Goal: Browse casually: Explore the website without a specific task or goal

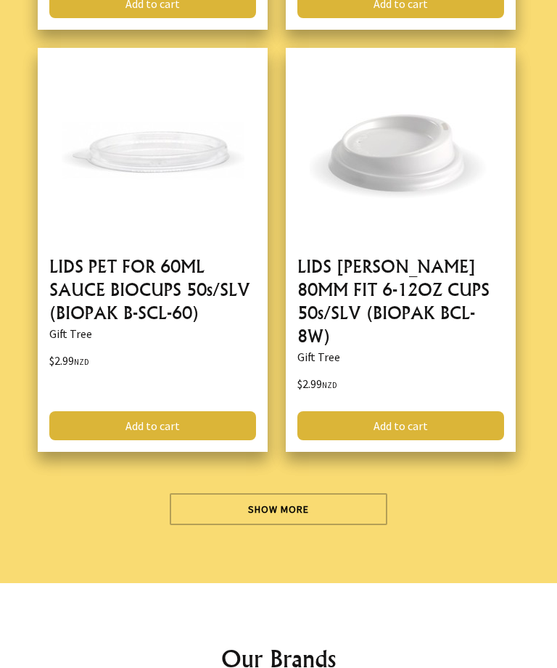
scroll to position [8809, 0]
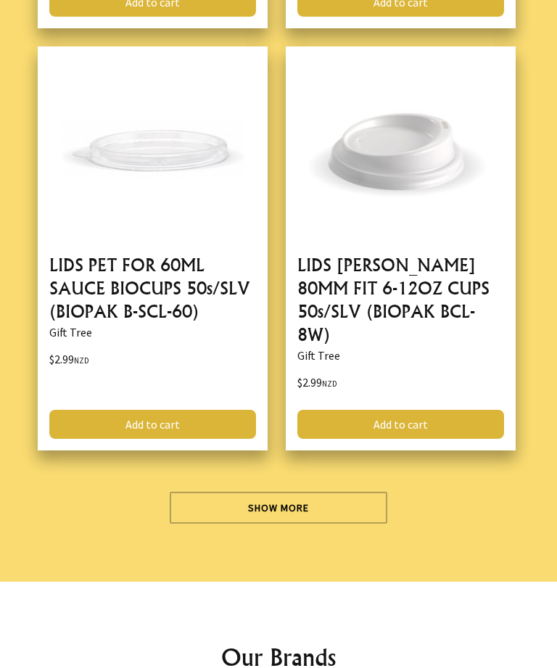
click at [300, 497] on link "Show More" at bounding box center [279, 508] width 218 height 32
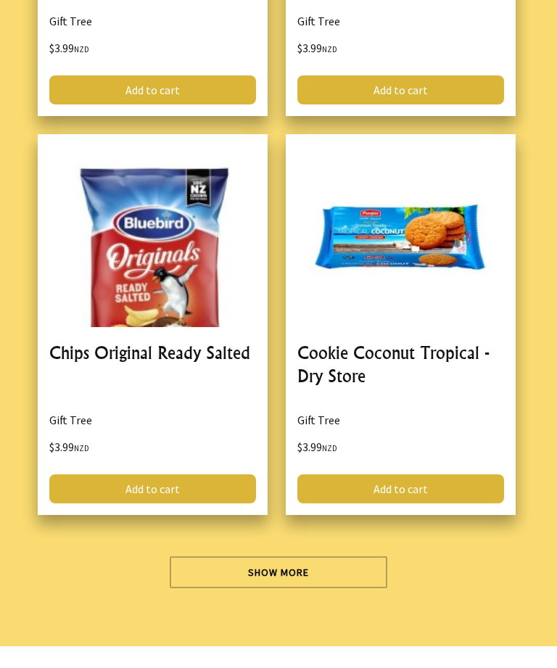
scroll to position [16863, 0]
click at [344, 557] on link "Show More" at bounding box center [279, 573] width 218 height 32
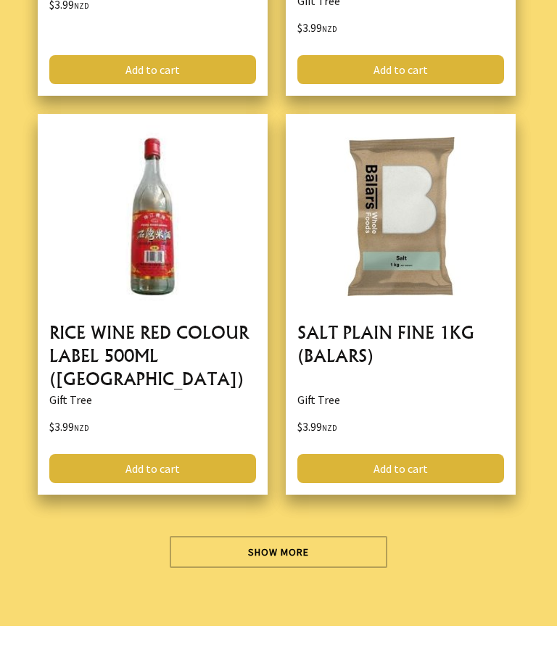
scroll to position [24979, 0]
click at [298, 536] on link "Show More" at bounding box center [279, 552] width 218 height 32
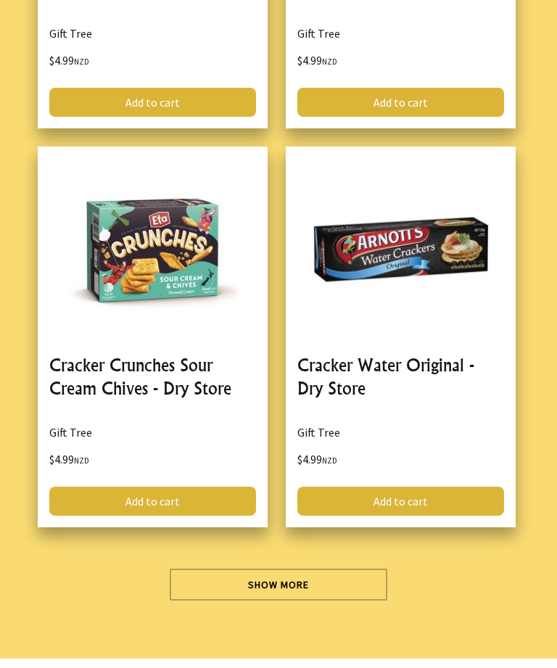
scroll to position [32998, 0]
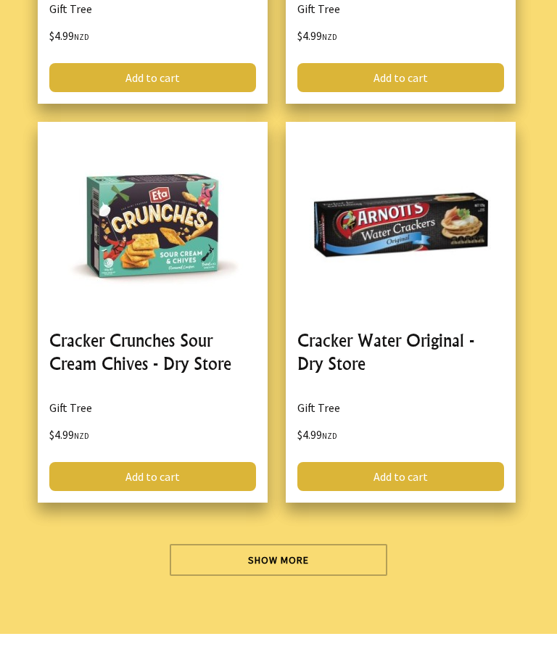
click at [303, 544] on link "Show More" at bounding box center [279, 560] width 218 height 32
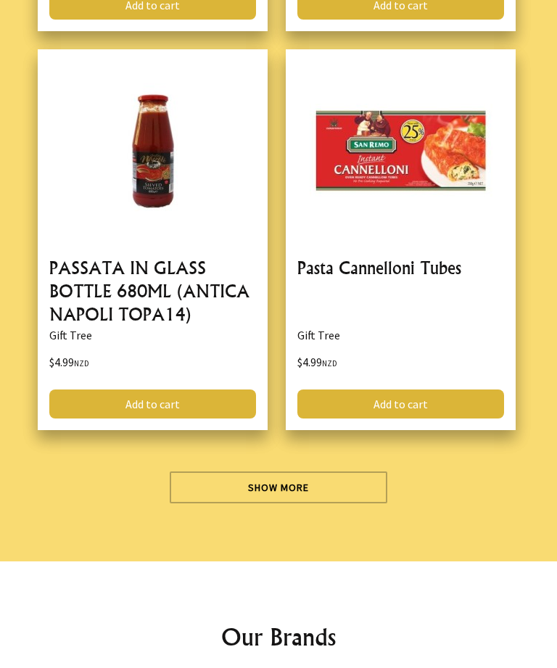
scroll to position [41139, 0]
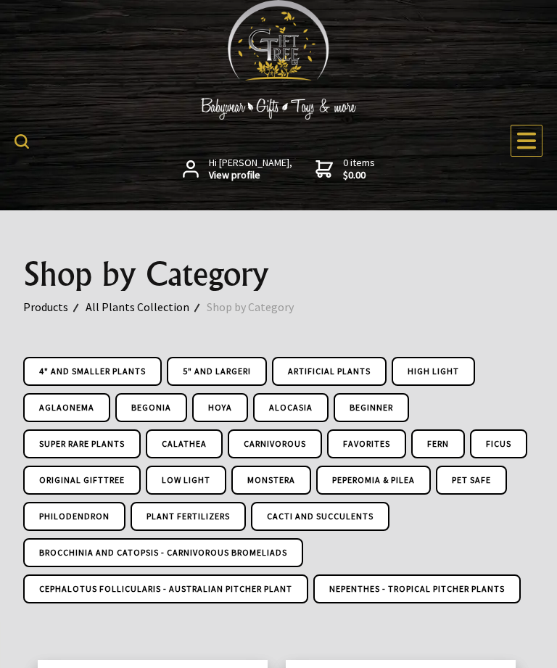
click at [518, 133] on icon at bounding box center [526, 141] width 19 height 17
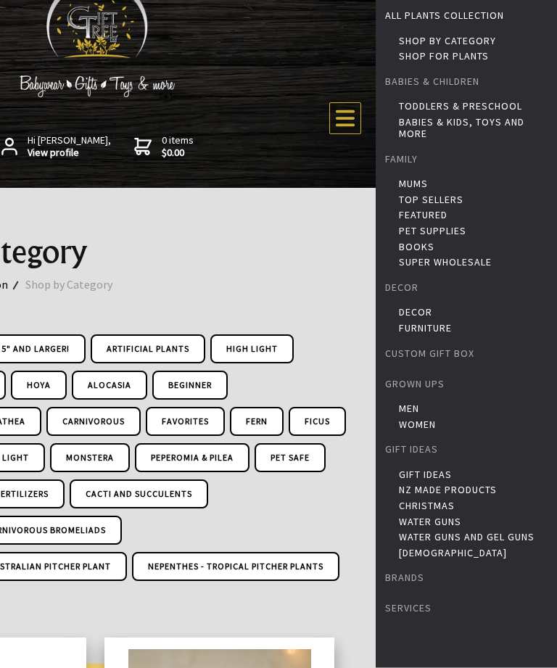
scroll to position [22, 0]
click at [445, 472] on link "Gift Ideas" at bounding box center [476, 475] width 155 height 12
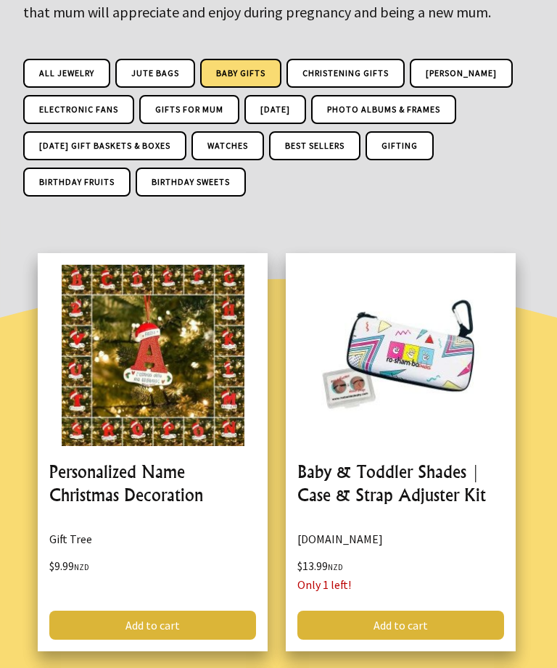
scroll to position [352, 0]
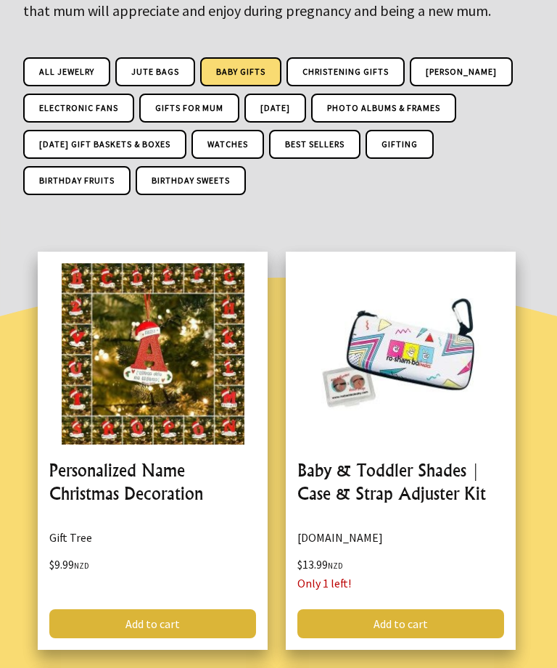
click at [257, 67] on link "Baby Gifts" at bounding box center [240, 71] width 81 height 29
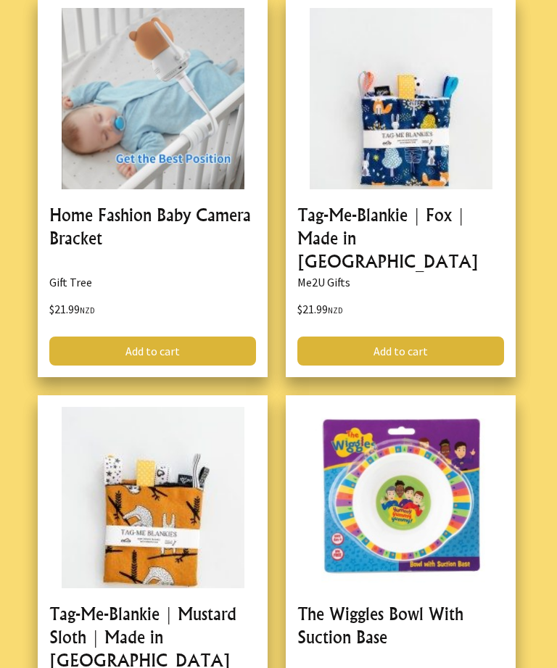
scroll to position [2243, 0]
click at [220, 242] on link at bounding box center [153, 186] width 230 height 381
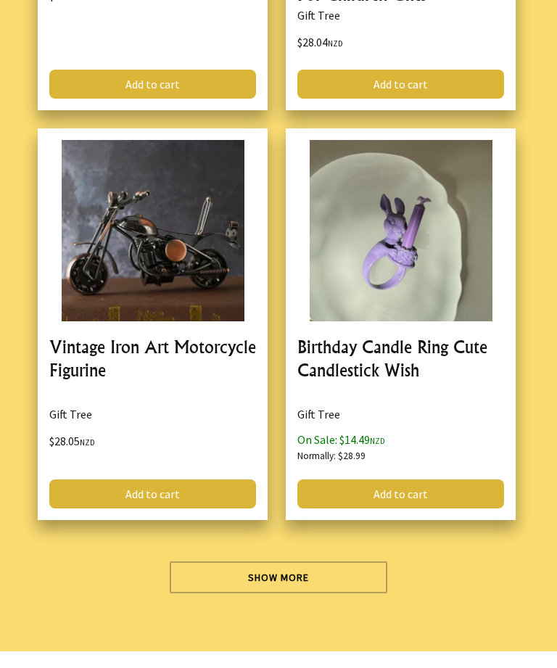
scroll to position [8296, 0]
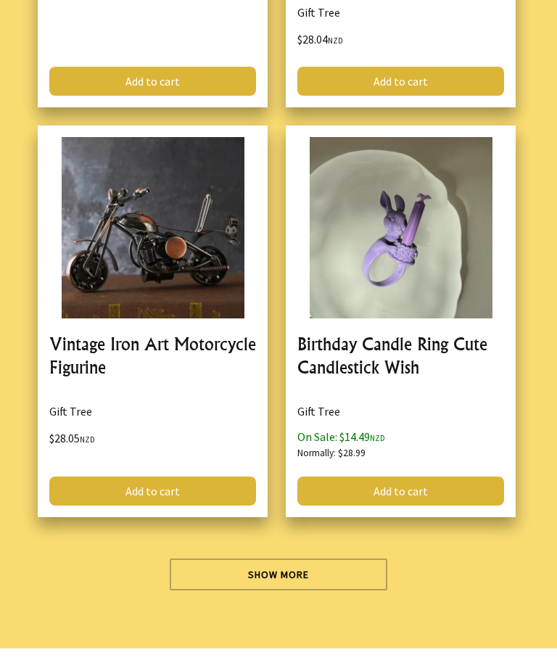
click at [321, 559] on link "Show More" at bounding box center [279, 575] width 218 height 32
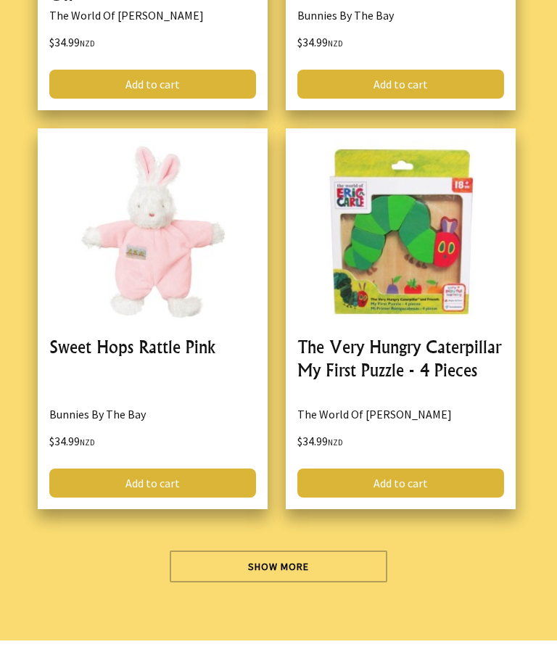
scroll to position [16498, 0]
click at [292, 551] on link "Show More" at bounding box center [279, 567] width 218 height 32
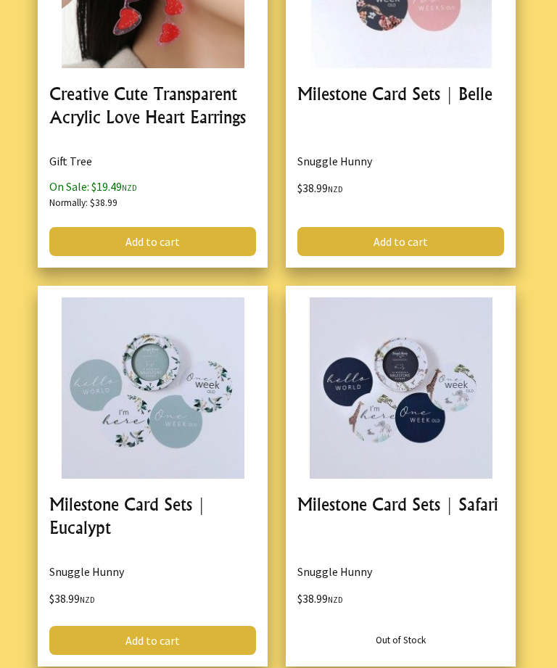
scroll to position [22748, 0]
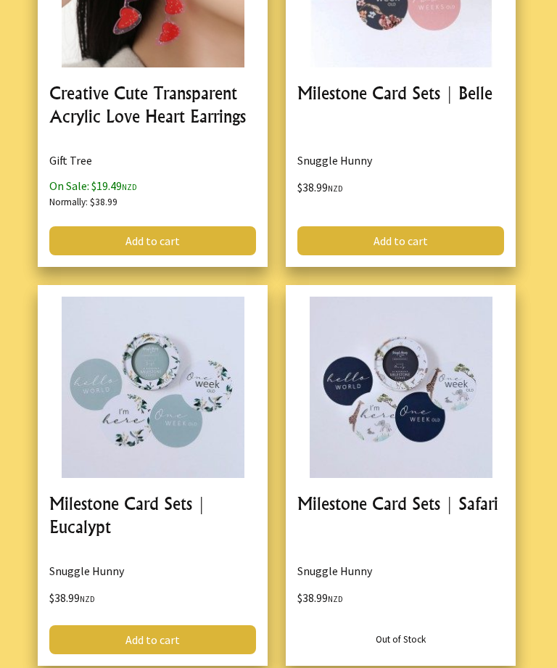
click at [236, 327] on link at bounding box center [153, 475] width 230 height 381
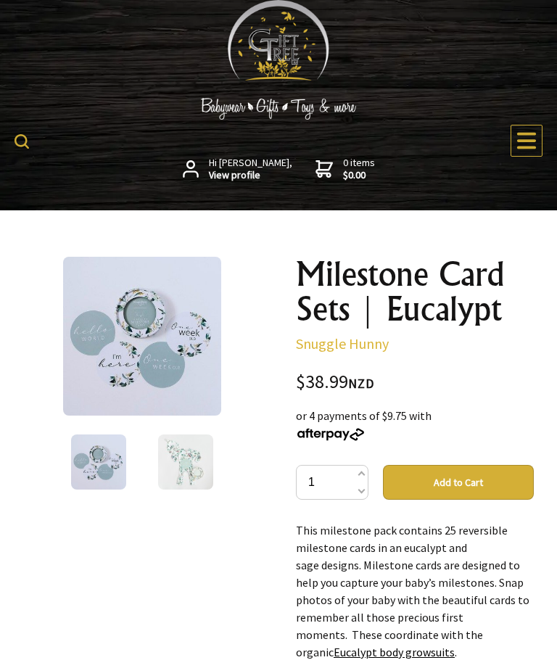
click at [189, 374] on img at bounding box center [142, 336] width 159 height 159
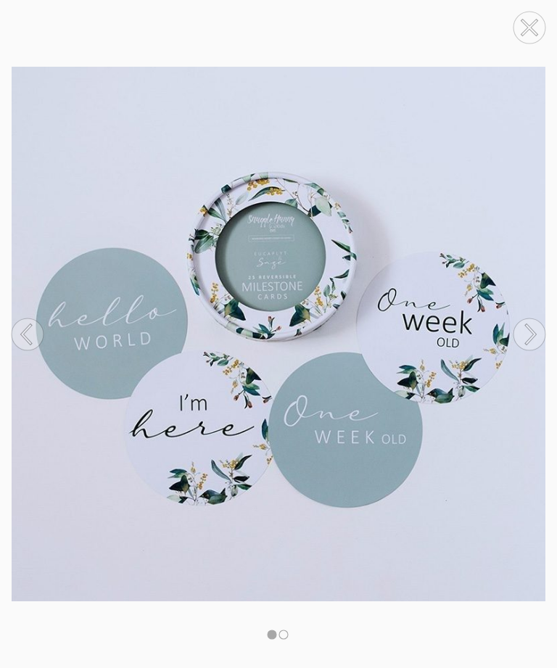
click at [527, 338] on circle at bounding box center [530, 335] width 32 height 32
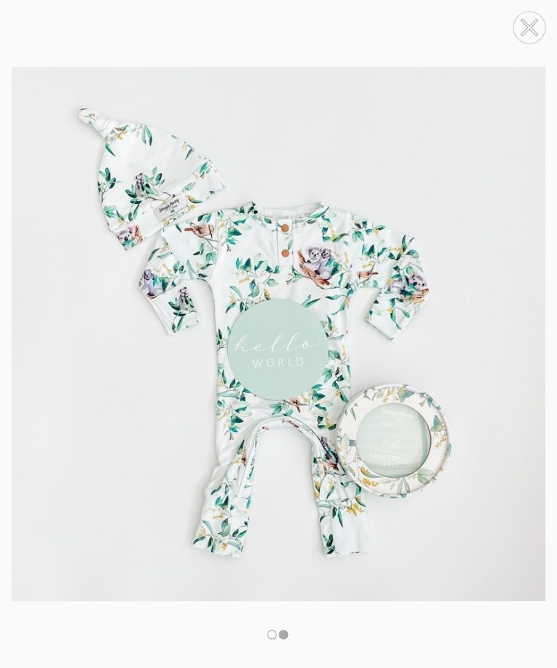
click at [528, 337] on circle at bounding box center [530, 335] width 32 height 32
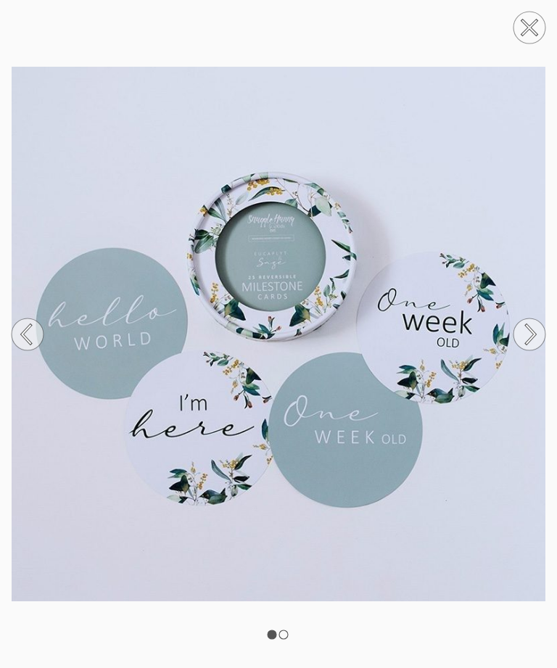
click at [531, 335] on circle at bounding box center [530, 335] width 32 height 32
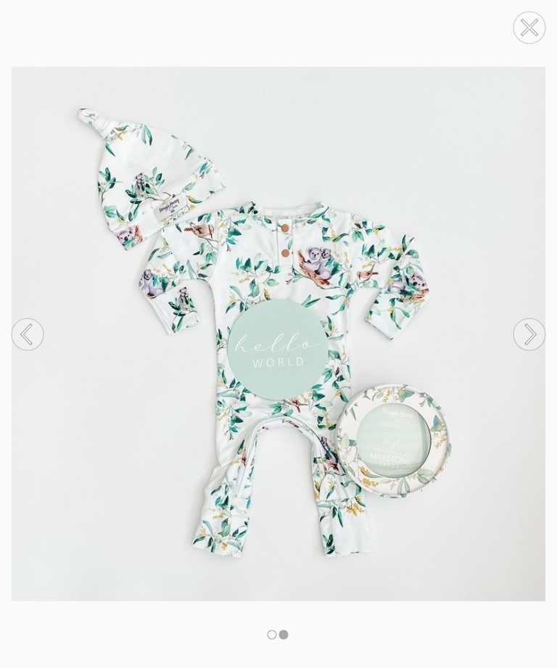
click at [525, 33] on icon at bounding box center [530, 28] width 14 height 14
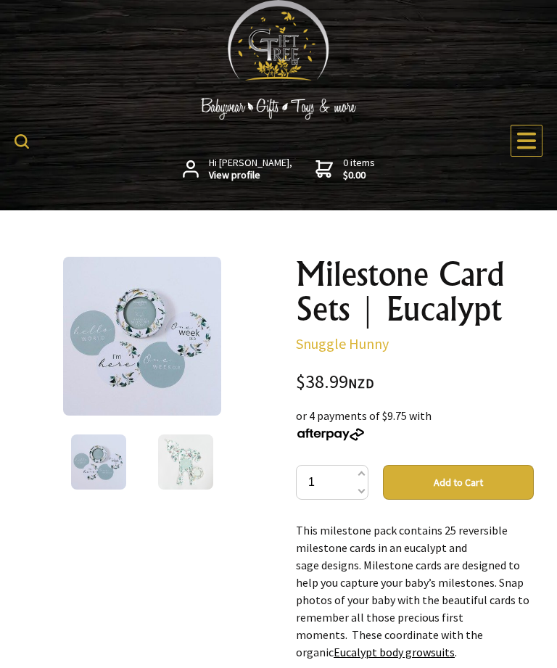
click at [247, 169] on strong "View profile" at bounding box center [250, 175] width 83 height 13
